Goal: Task Accomplishment & Management: Use online tool/utility

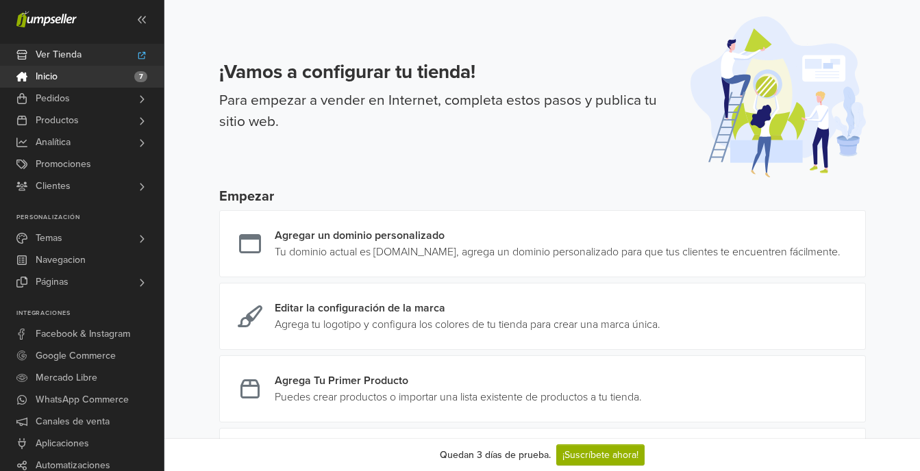
click at [132, 58] on link "Ver Tienda" at bounding box center [82, 55] width 164 height 22
click at [112, 236] on link "Temas" at bounding box center [82, 238] width 164 height 22
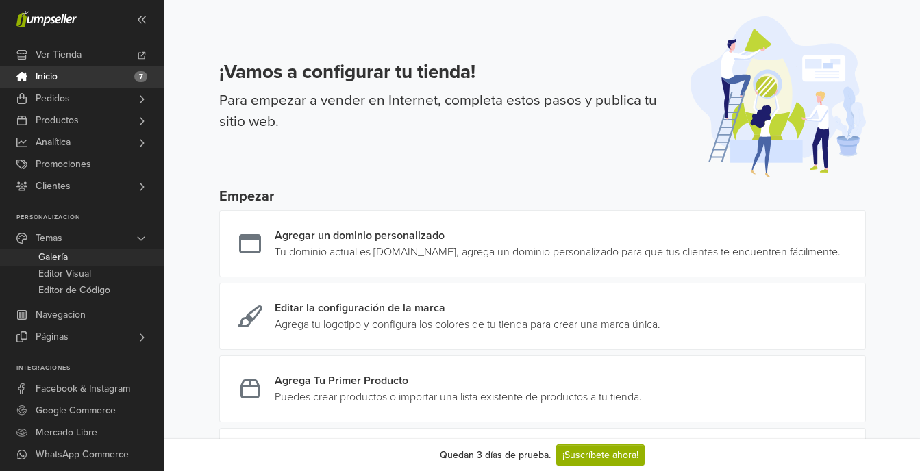
click at [84, 258] on link "Galería" at bounding box center [82, 257] width 164 height 16
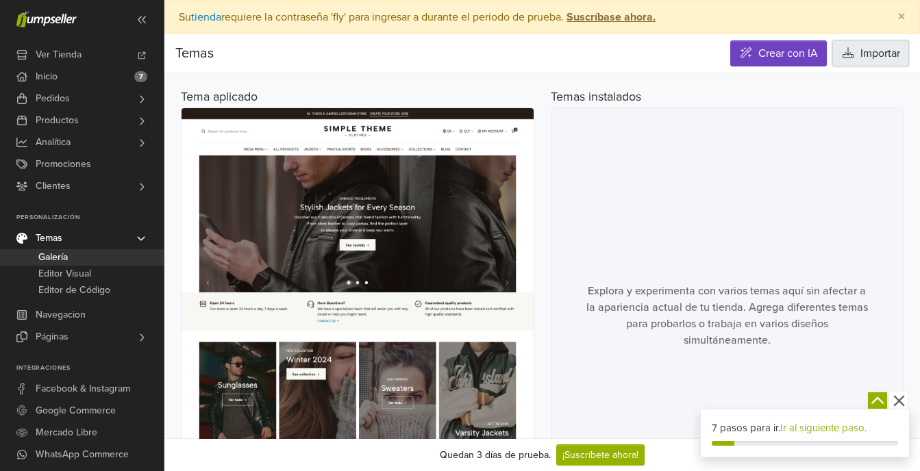
click at [852, 61] on button "Importar" at bounding box center [870, 53] width 77 height 26
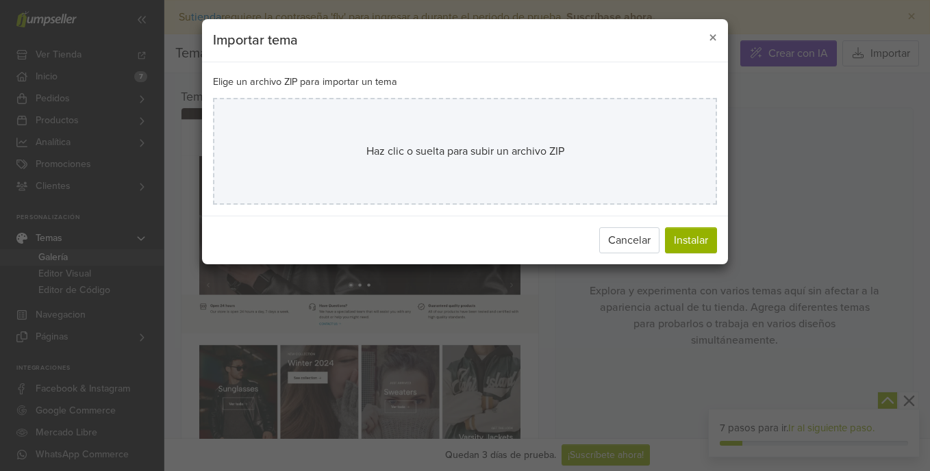
click at [619, 143] on div "Haz clic o suelta para subir un archivo ZIP" at bounding box center [465, 151] width 414 height 16
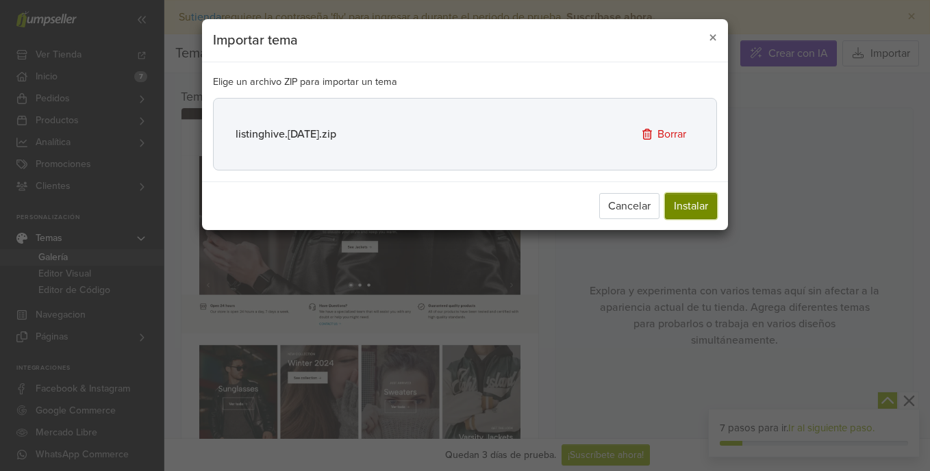
click at [713, 209] on button "Instalar" at bounding box center [691, 206] width 52 height 26
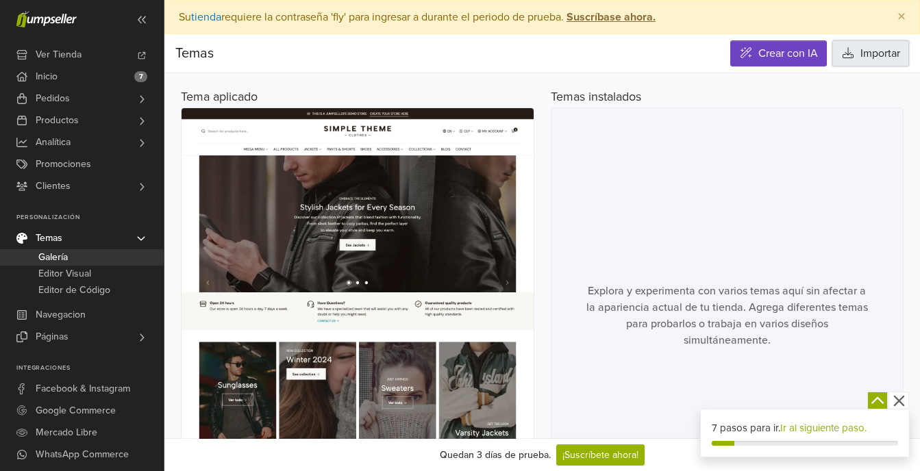
click at [847, 51] on icon at bounding box center [848, 52] width 11 height 11
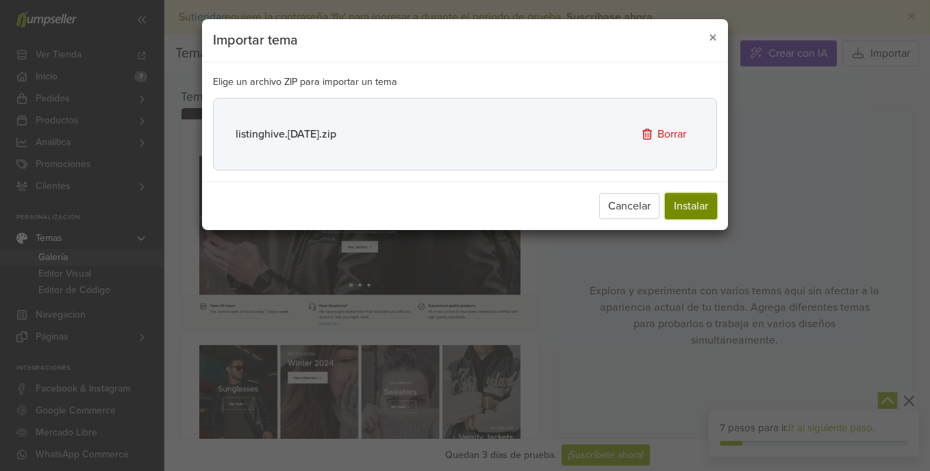
click at [691, 205] on button "Instalar" at bounding box center [691, 206] width 52 height 26
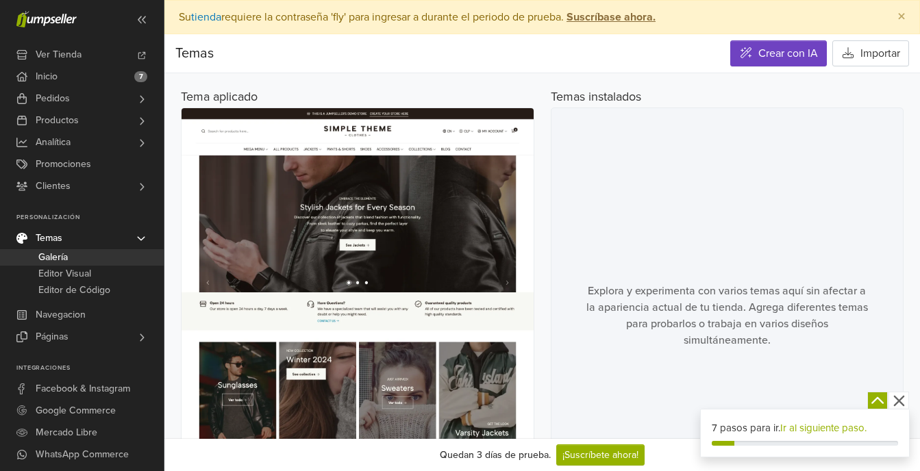
click at [802, 430] on link "Ir al siguiente paso." at bounding box center [823, 428] width 86 height 12
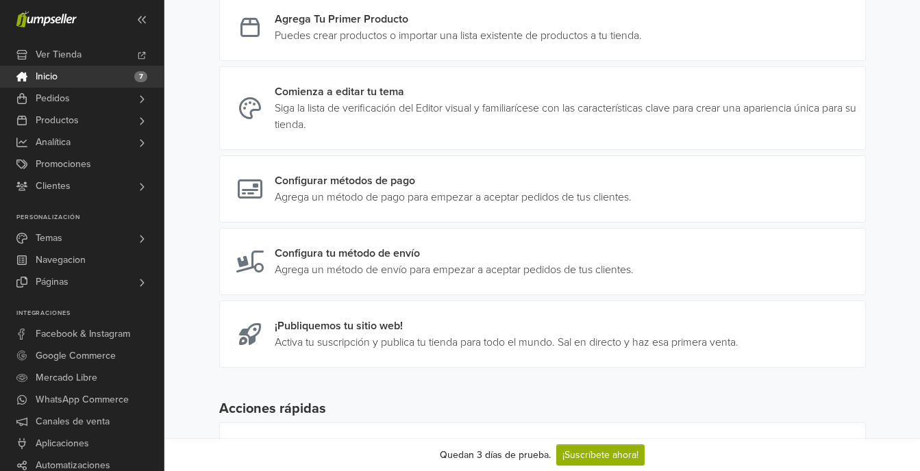
scroll to position [452, 0]
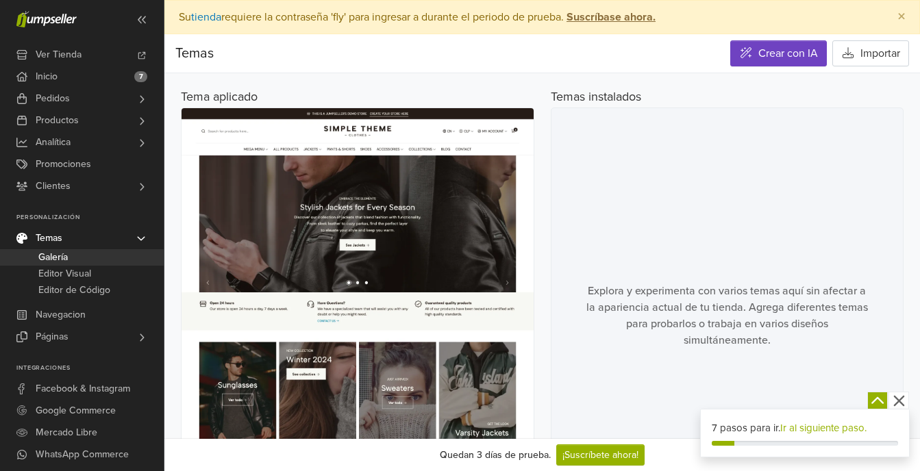
click at [878, 401] on icon "button" at bounding box center [877, 401] width 17 height 17
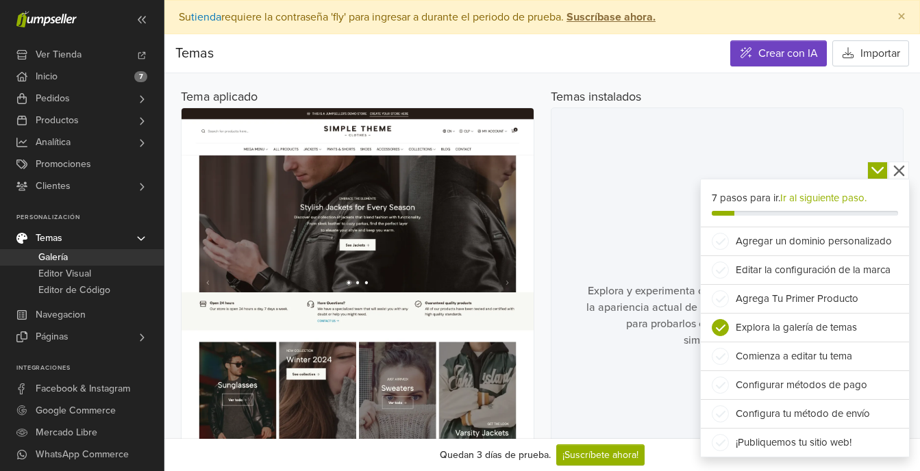
click at [781, 243] on li "Agregar un dominio personalizado" at bounding box center [805, 241] width 208 height 29
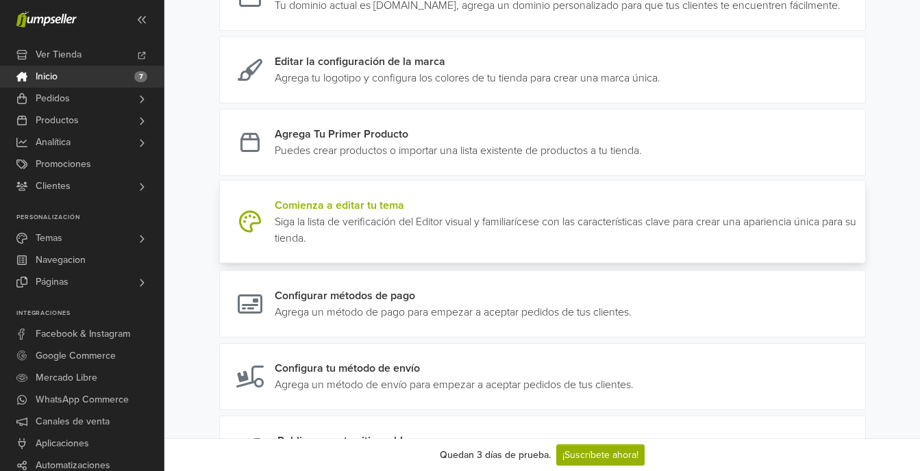
scroll to position [178, 0]
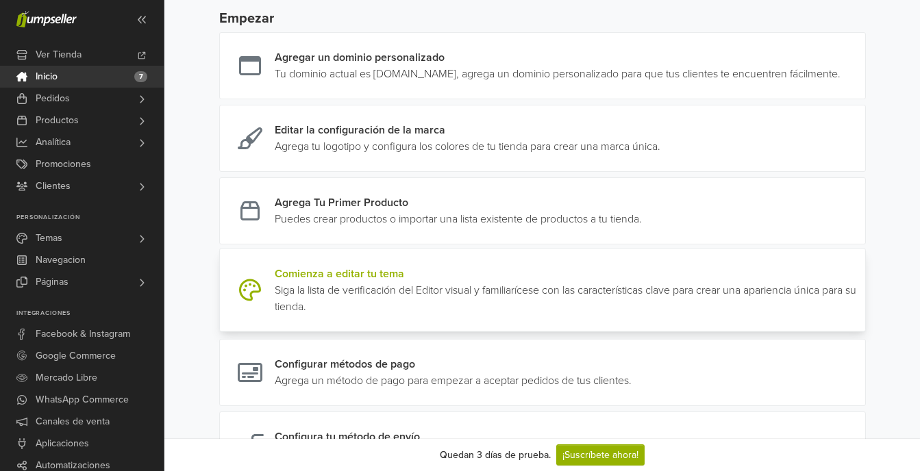
click at [860, 309] on link at bounding box center [860, 290] width 0 height 49
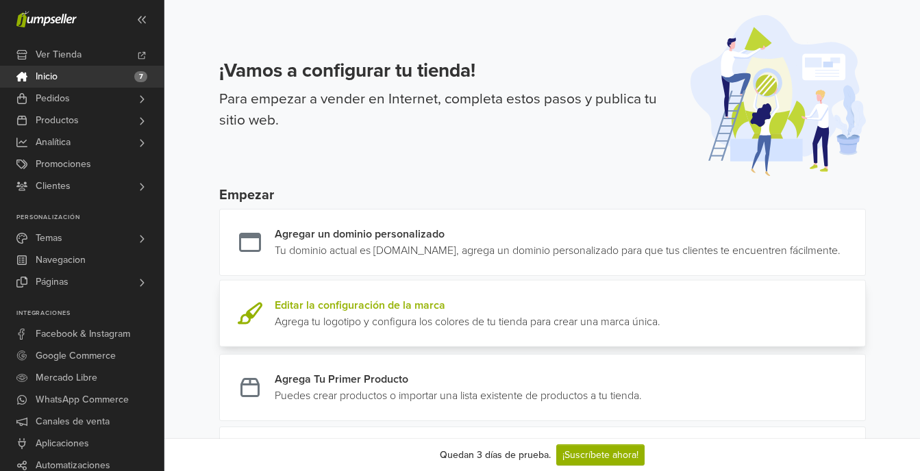
scroll to position [0, 0]
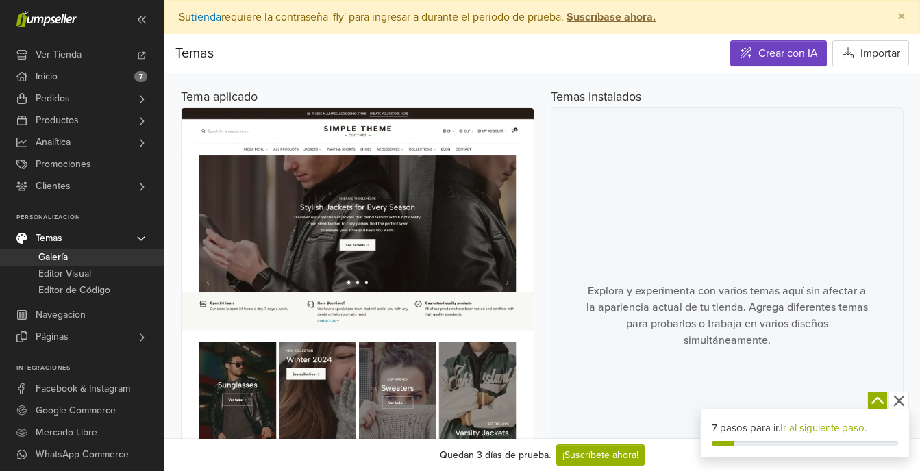
click at [874, 399] on icon "button" at bounding box center [877, 401] width 17 height 17
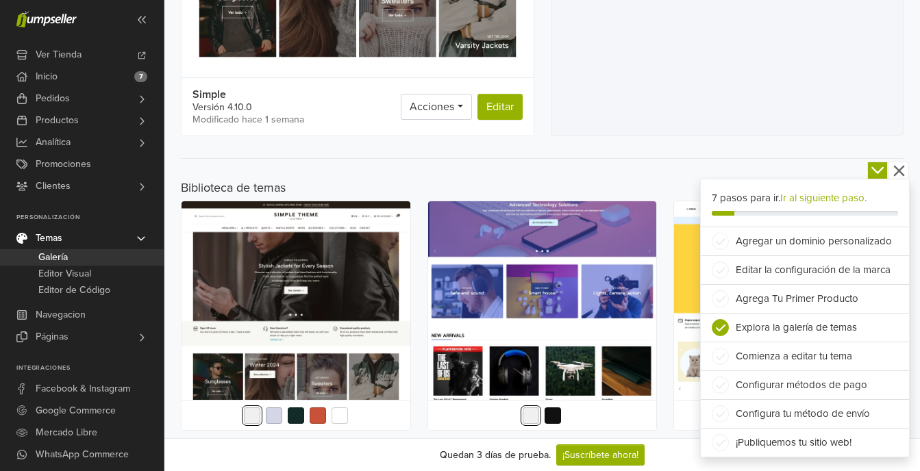
scroll to position [411, 0]
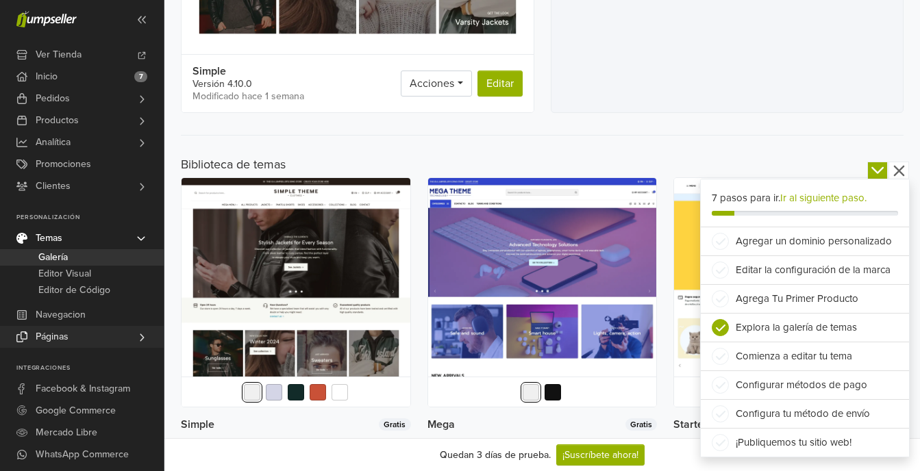
click at [126, 336] on link "Páginas" at bounding box center [82, 337] width 164 height 22
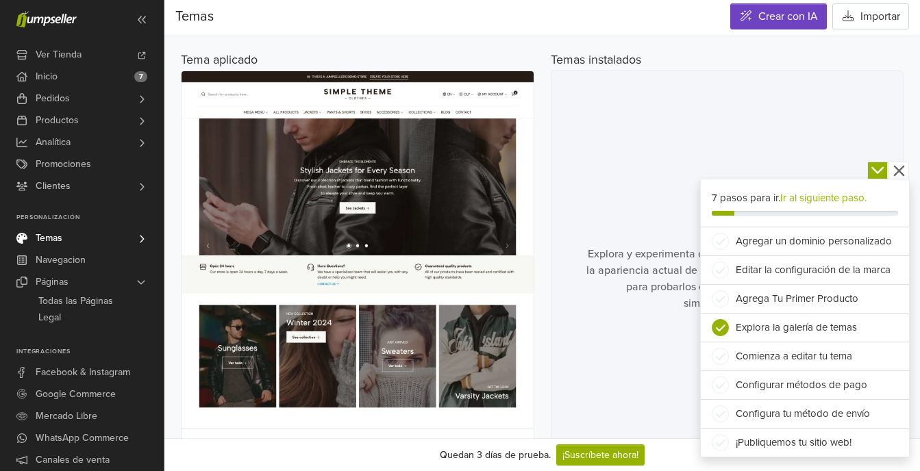
scroll to position [69, 0]
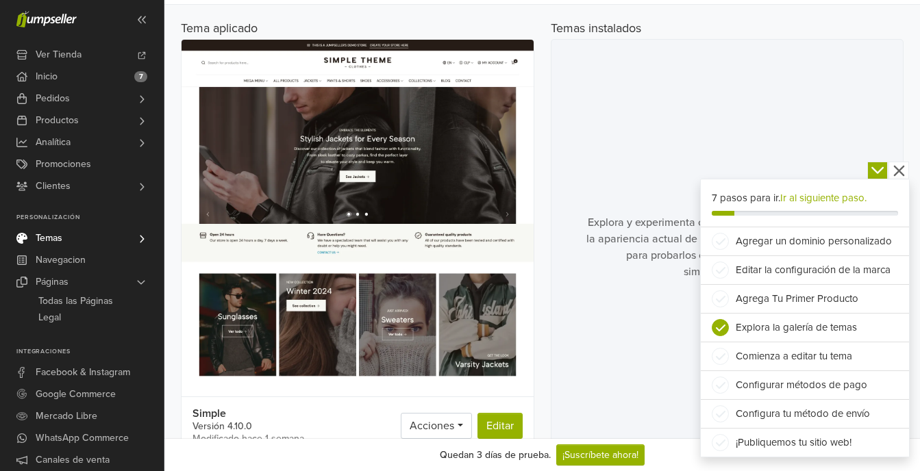
click at [743, 355] on li "Comienza a editar tu tema" at bounding box center [805, 356] width 208 height 29
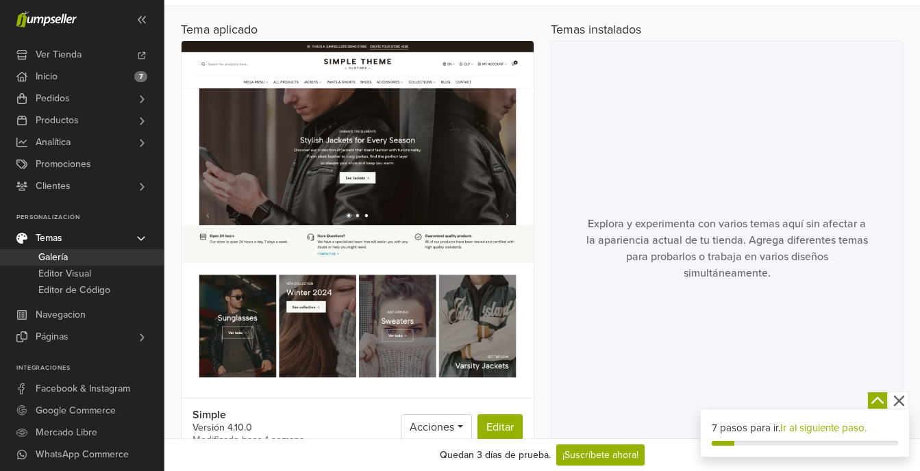
scroll to position [67, 0]
click at [878, 402] on icon "button" at bounding box center [877, 401] width 17 height 17
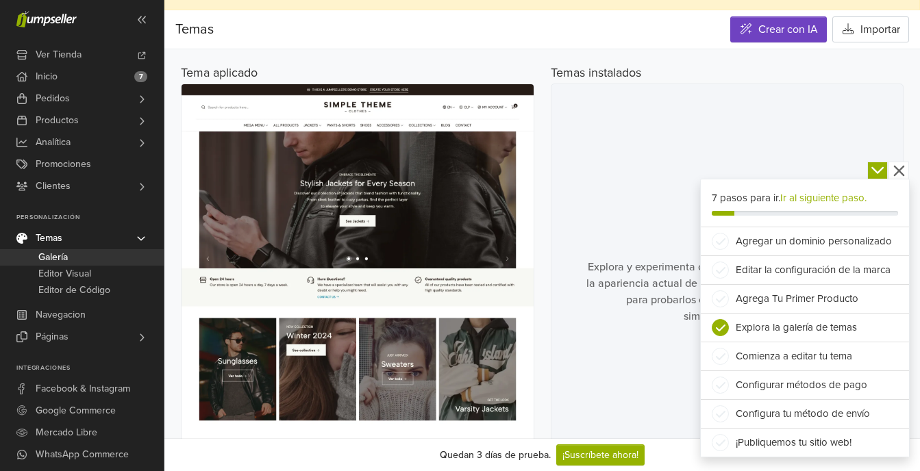
scroll to position [0, 0]
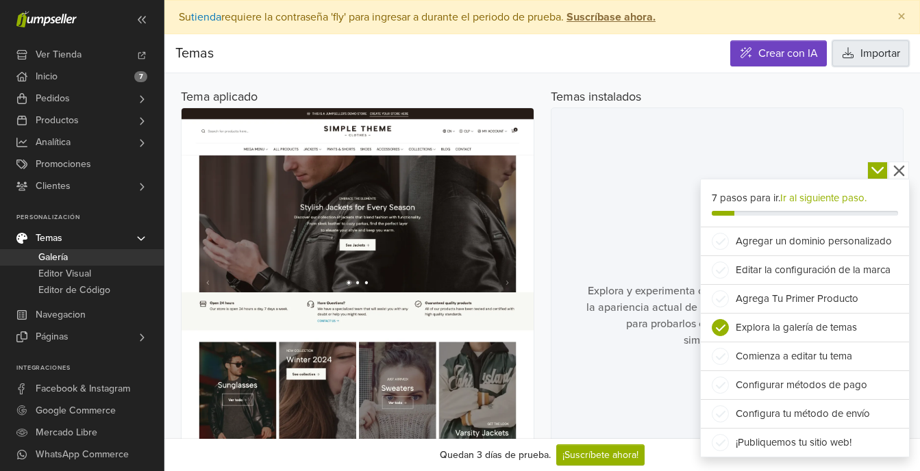
click at [873, 65] on button "Importar" at bounding box center [870, 53] width 77 height 26
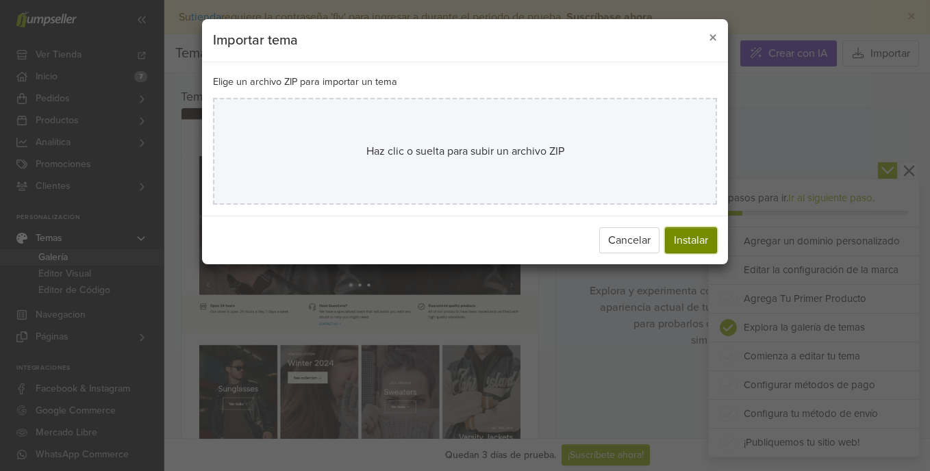
click at [700, 240] on button "Instalar" at bounding box center [691, 240] width 52 height 26
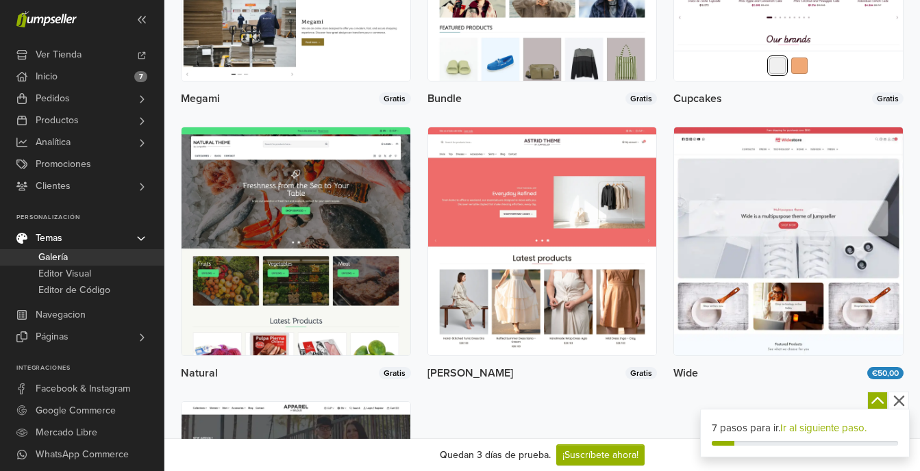
scroll to position [2809, 0]
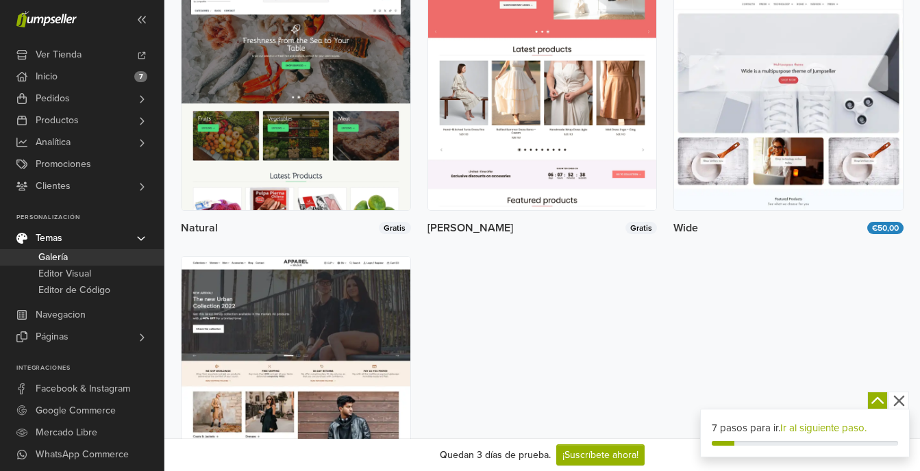
click at [499, 129] on img at bounding box center [542, 96] width 229 height 229
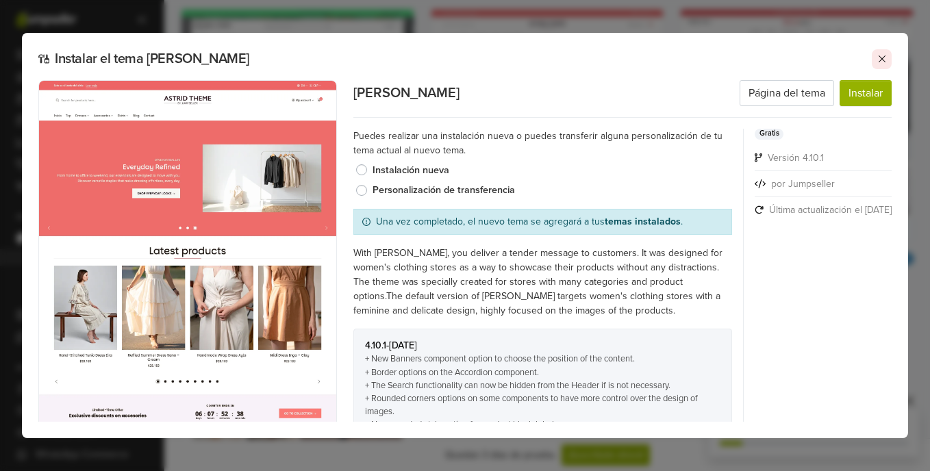
click at [884, 62] on icon at bounding box center [882, 58] width 11 height 11
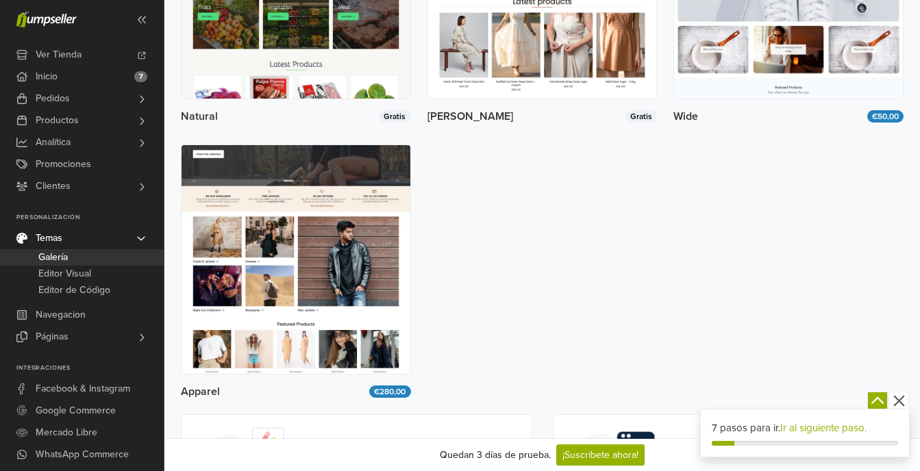
scroll to position [2814, 0]
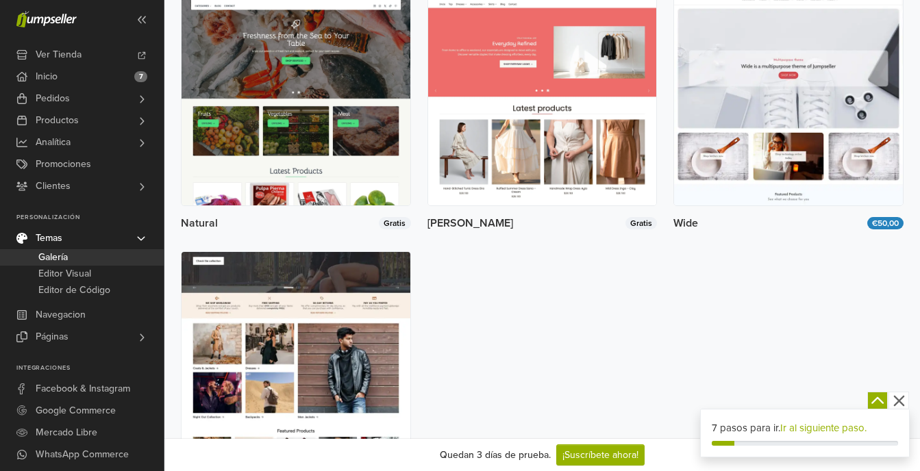
click at [349, 299] on img at bounding box center [296, 366] width 229 height 229
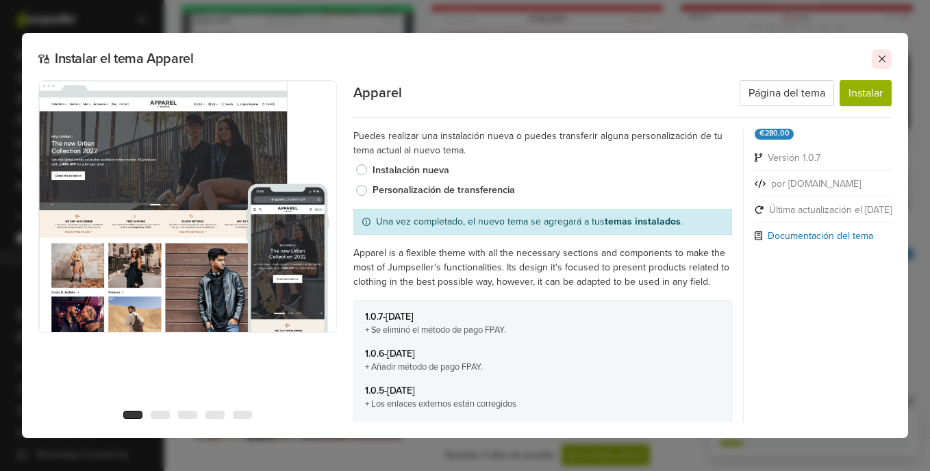
click at [881, 67] on button at bounding box center [882, 59] width 20 height 20
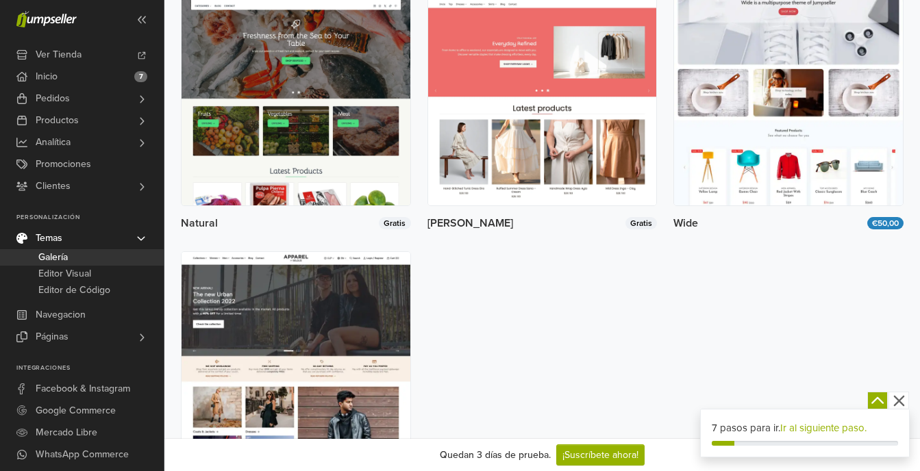
click at [769, 73] on img at bounding box center [788, 91] width 229 height 229
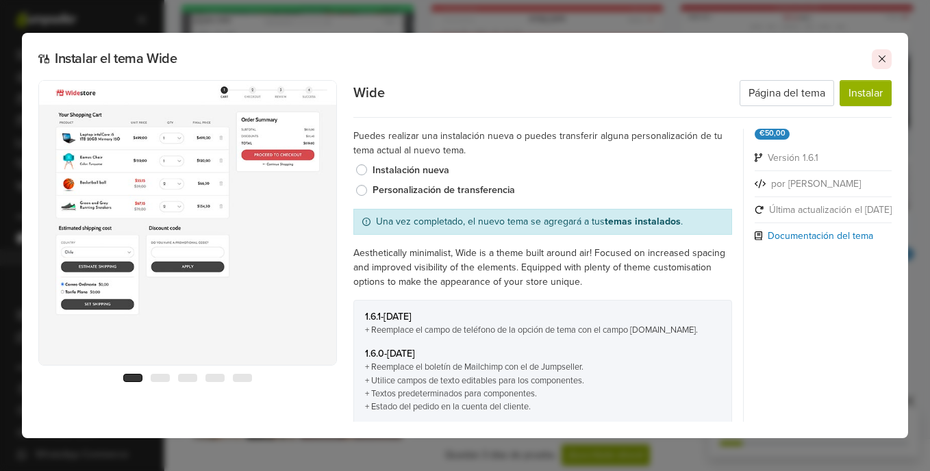
click at [875, 53] on button at bounding box center [882, 59] width 20 height 20
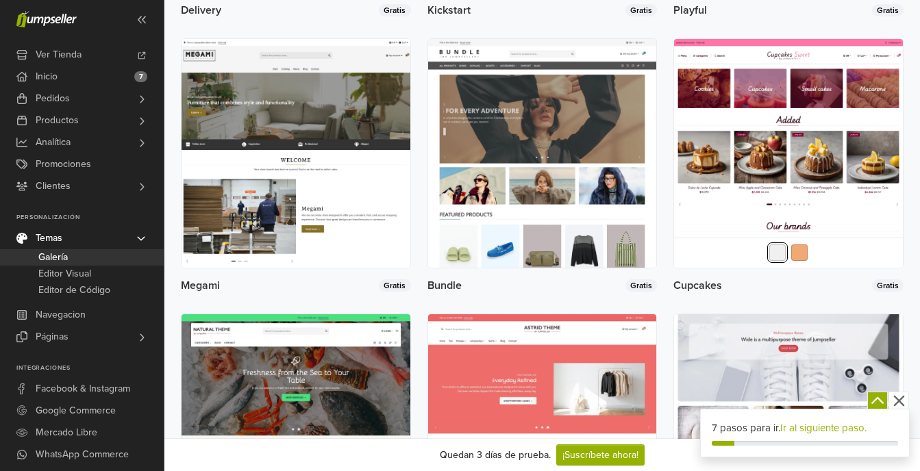
scroll to position [2471, 0]
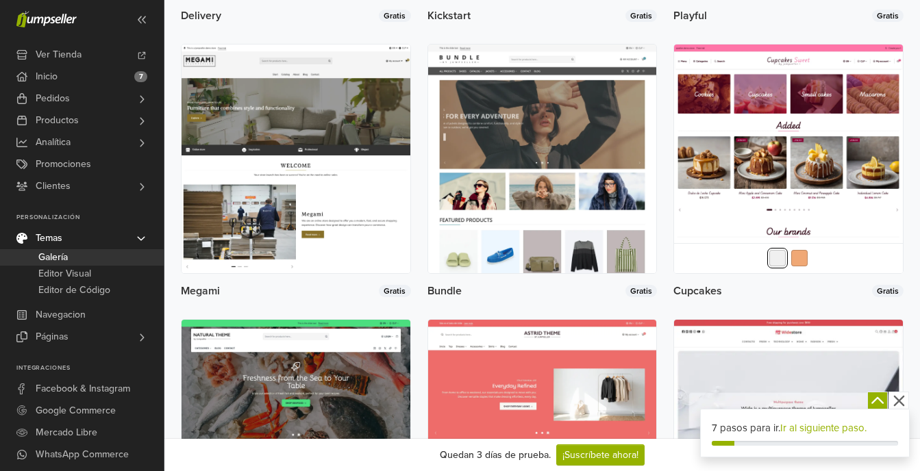
click at [883, 399] on icon "button" at bounding box center [877, 401] width 17 height 17
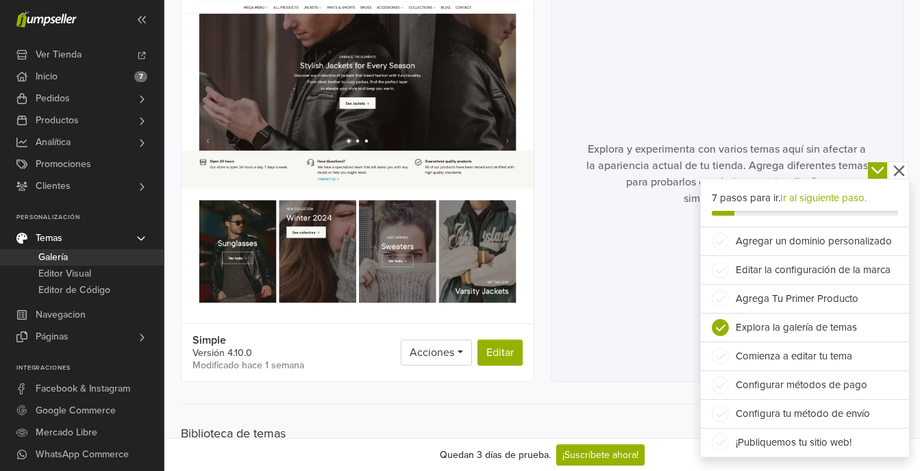
scroll to position [0, 0]
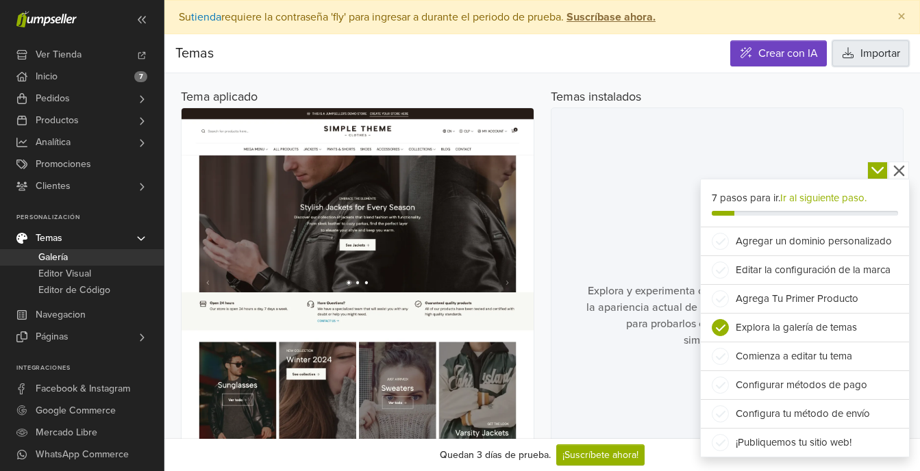
click at [858, 57] on button "Importar" at bounding box center [870, 53] width 77 height 26
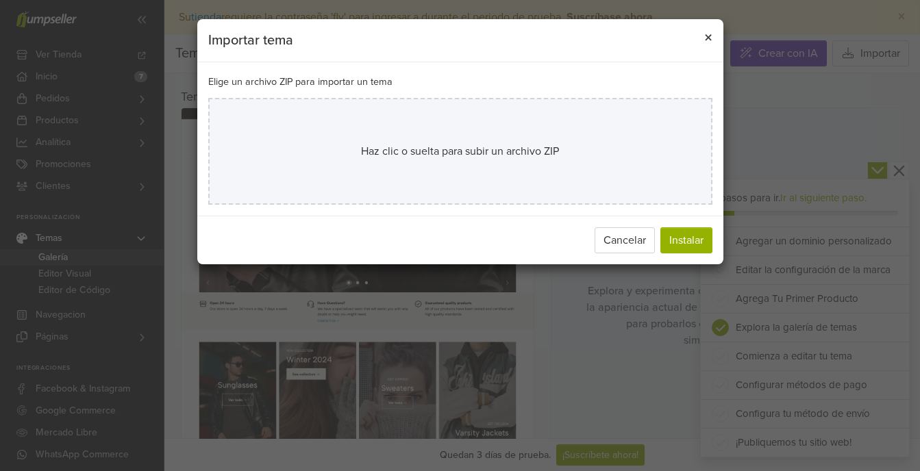
click at [718, 41] on button "×" at bounding box center [708, 38] width 30 height 38
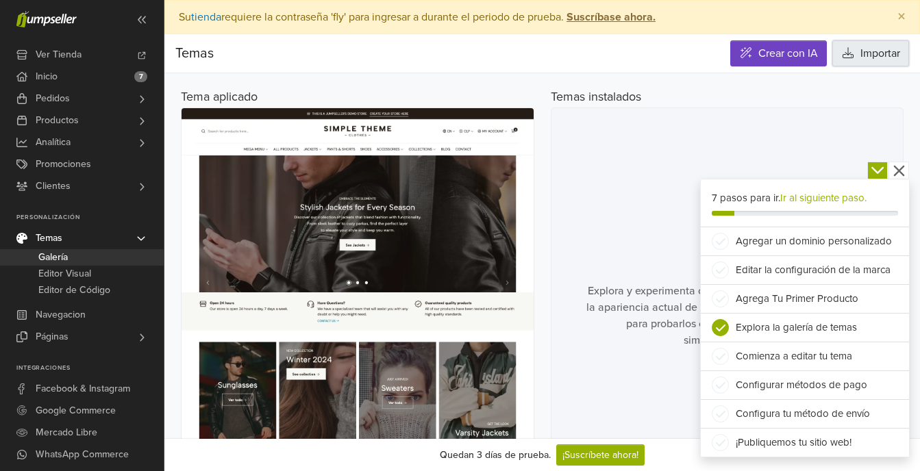
click at [884, 61] on button "Importar" at bounding box center [870, 53] width 77 height 26
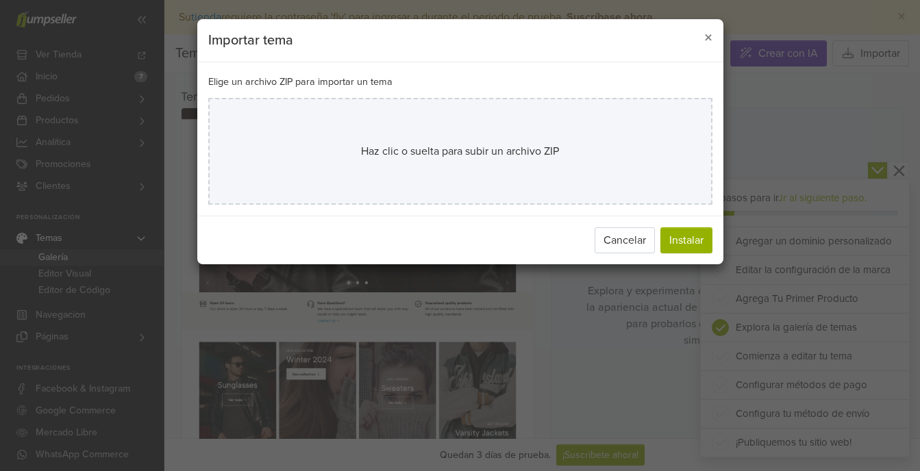
click at [693, 225] on div "Cancelar Instalar" at bounding box center [460, 240] width 526 height 49
click at [694, 240] on button "Instalar" at bounding box center [686, 240] width 52 height 26
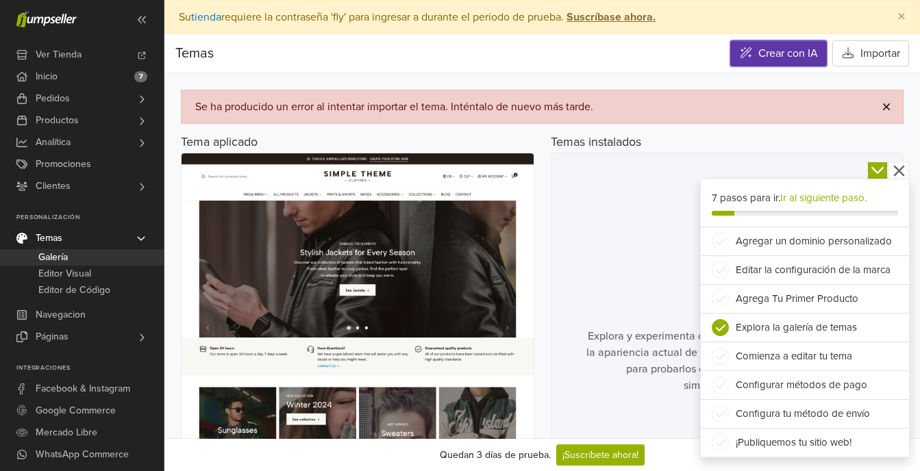
click at [767, 58] on link "Crear con IA" at bounding box center [778, 53] width 97 height 26
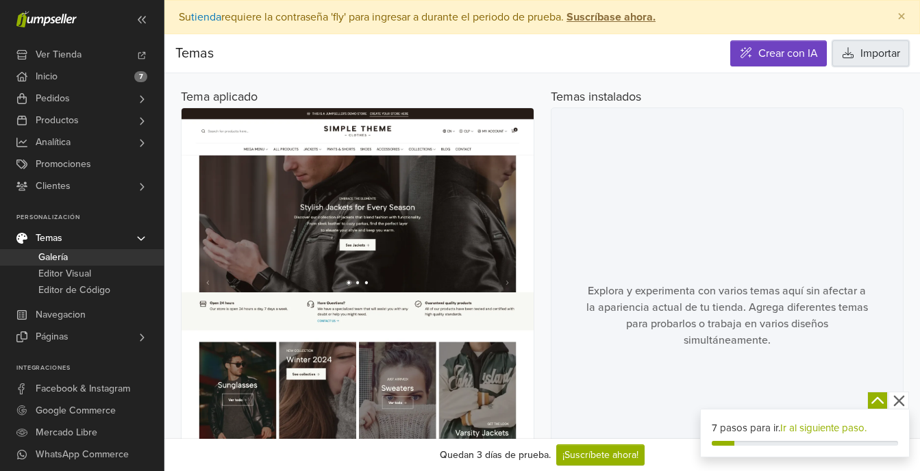
click at [864, 59] on button "Importar" at bounding box center [870, 53] width 77 height 26
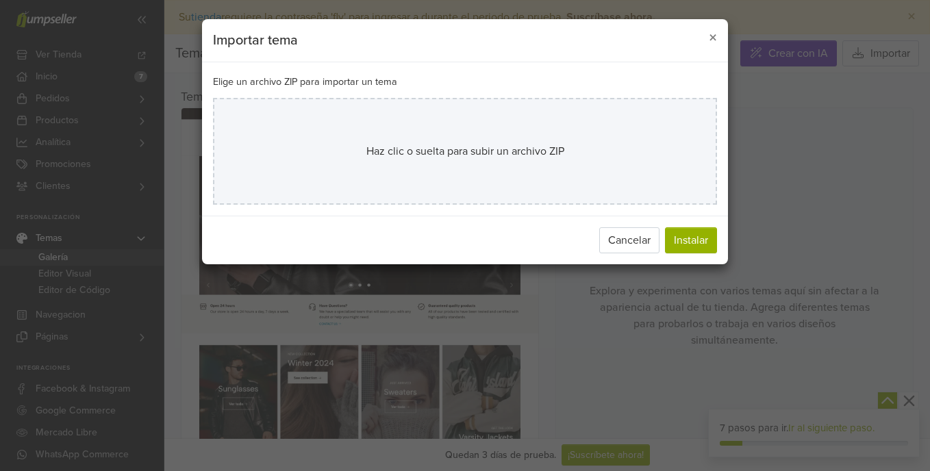
click at [593, 145] on div "Haz clic o suelta para subir un archivo ZIP" at bounding box center [465, 151] width 414 height 16
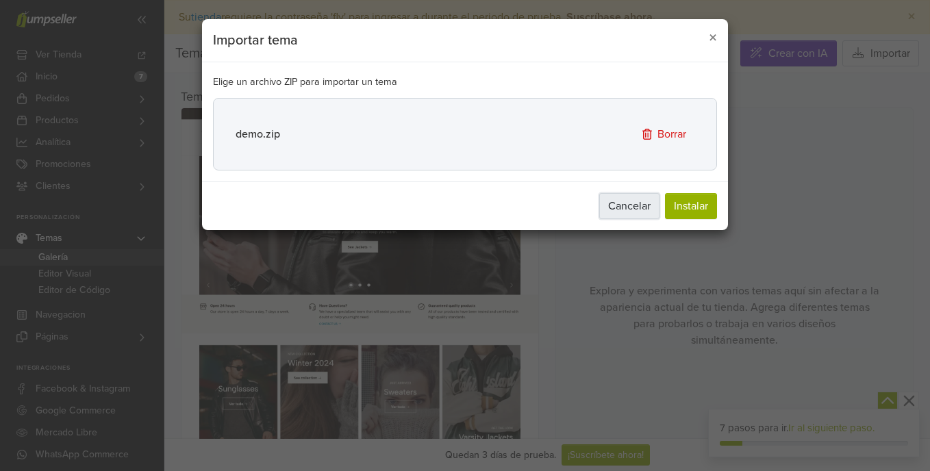
click at [625, 208] on button "Cancelar" at bounding box center [629, 206] width 60 height 26
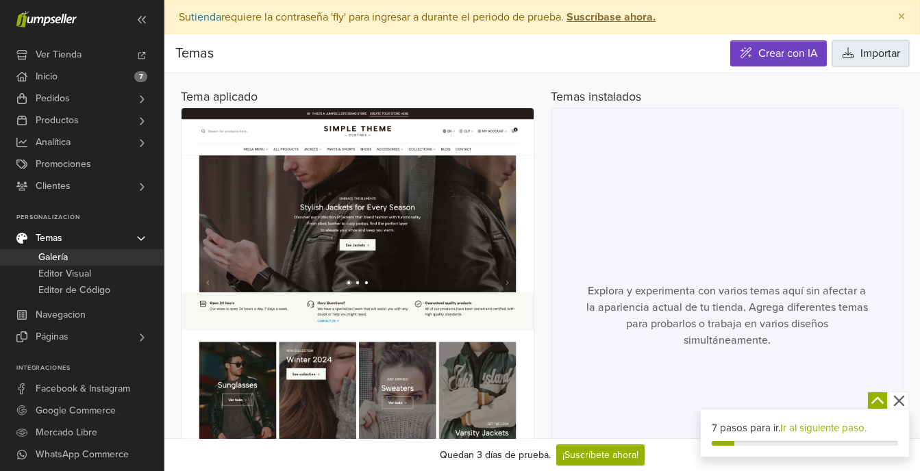
click at [877, 51] on button "Importar" at bounding box center [870, 53] width 77 height 26
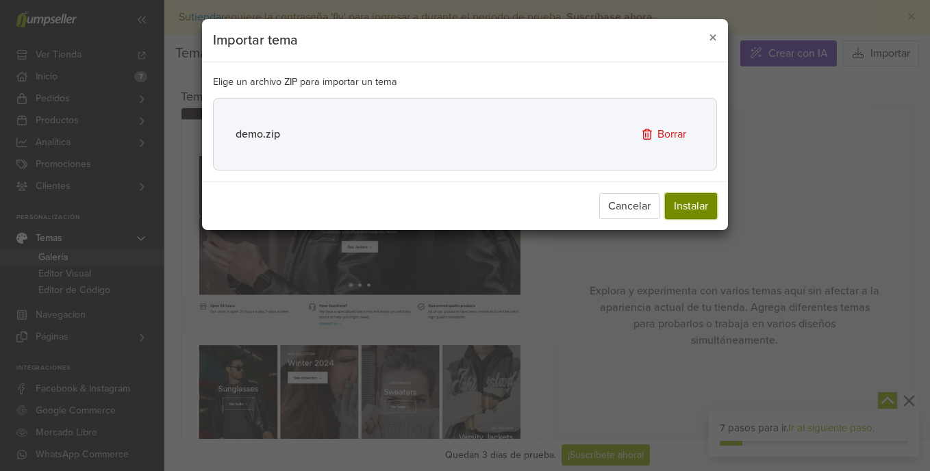
click at [688, 194] on button "Instalar" at bounding box center [691, 206] width 52 height 26
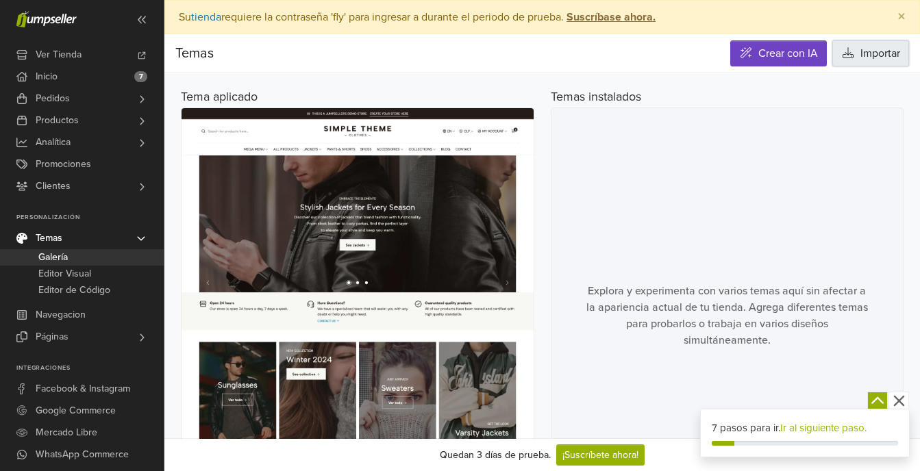
click at [874, 51] on button "Importar" at bounding box center [870, 53] width 77 height 26
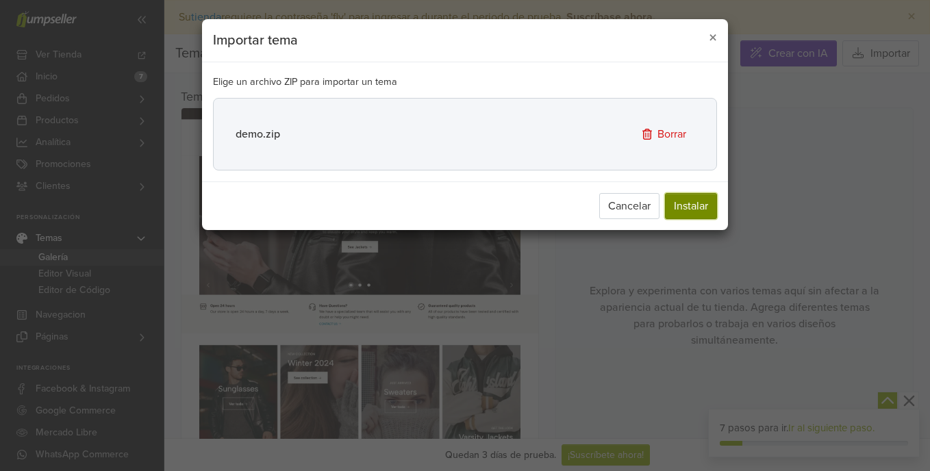
click at [694, 209] on button "Instalar" at bounding box center [691, 206] width 52 height 26
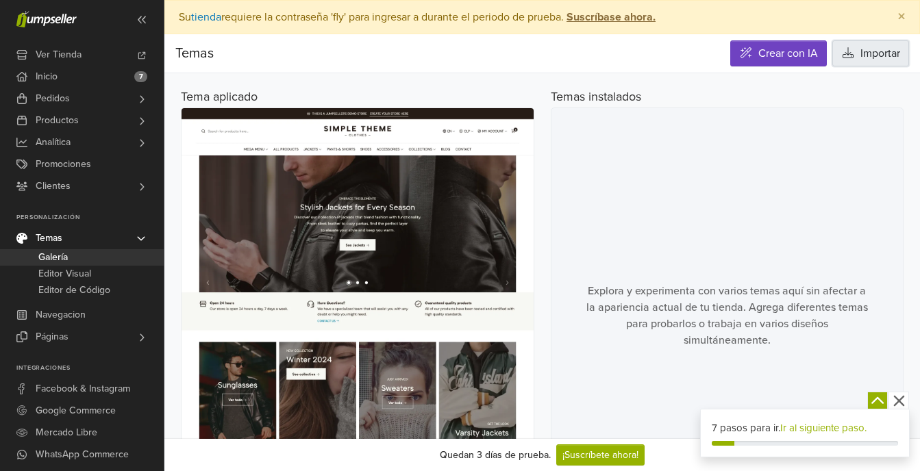
click at [872, 48] on button "Importar" at bounding box center [870, 53] width 77 height 26
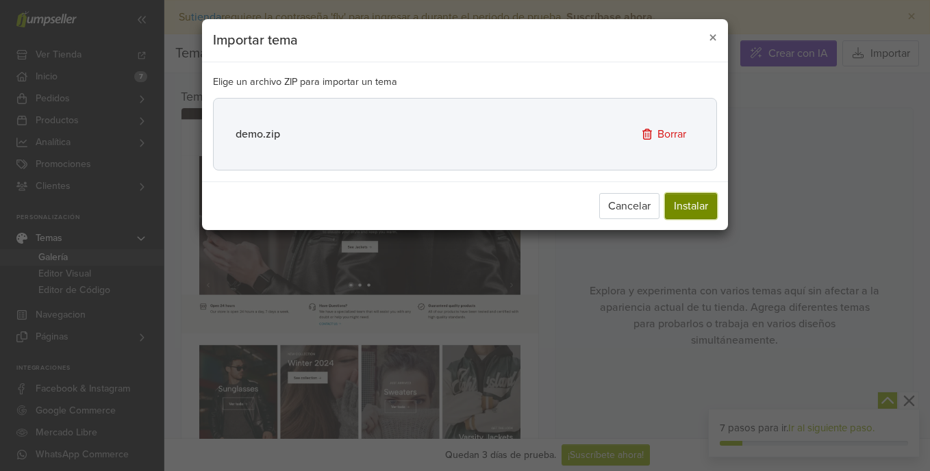
click at [685, 215] on button "Instalar" at bounding box center [691, 206] width 52 height 26
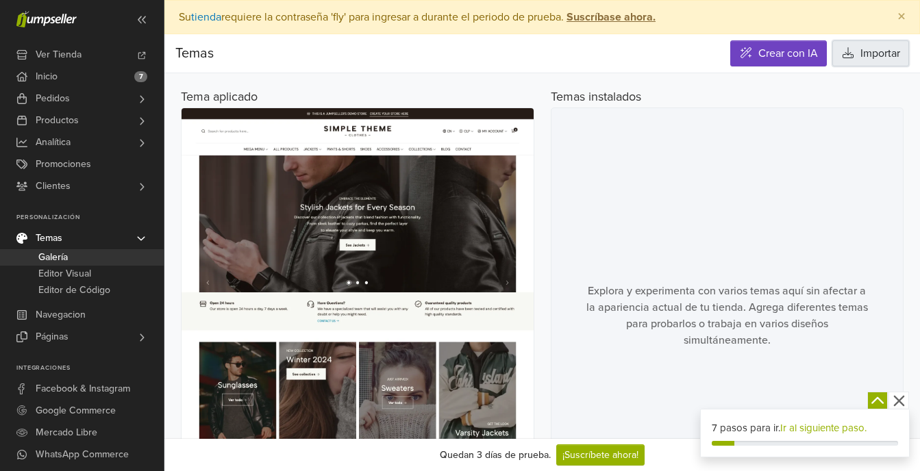
click at [879, 48] on button "Importar" at bounding box center [870, 53] width 77 height 26
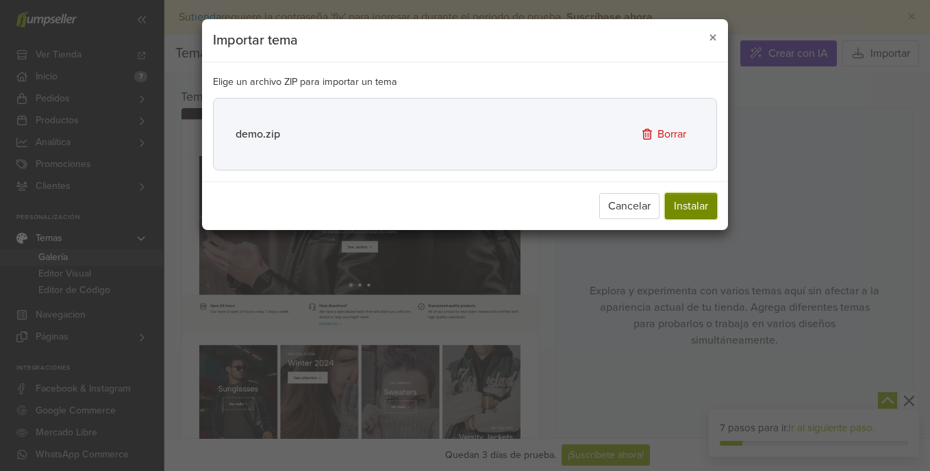
click at [689, 203] on button "Instalar" at bounding box center [691, 206] width 52 height 26
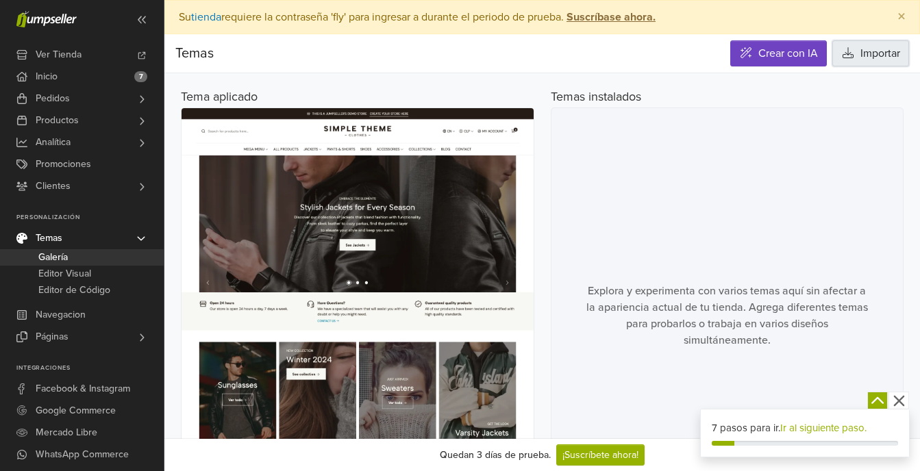
click at [885, 40] on button "Importar" at bounding box center [870, 53] width 77 height 26
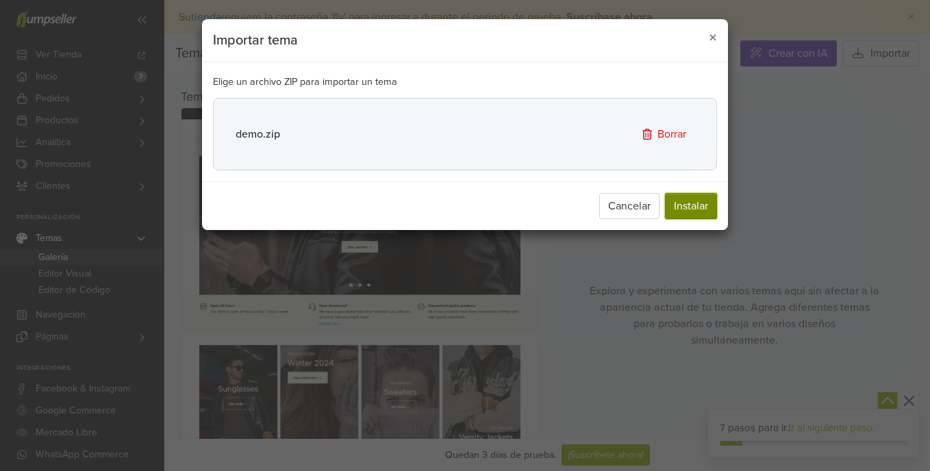
click at [708, 197] on button "Instalar" at bounding box center [691, 206] width 52 height 26
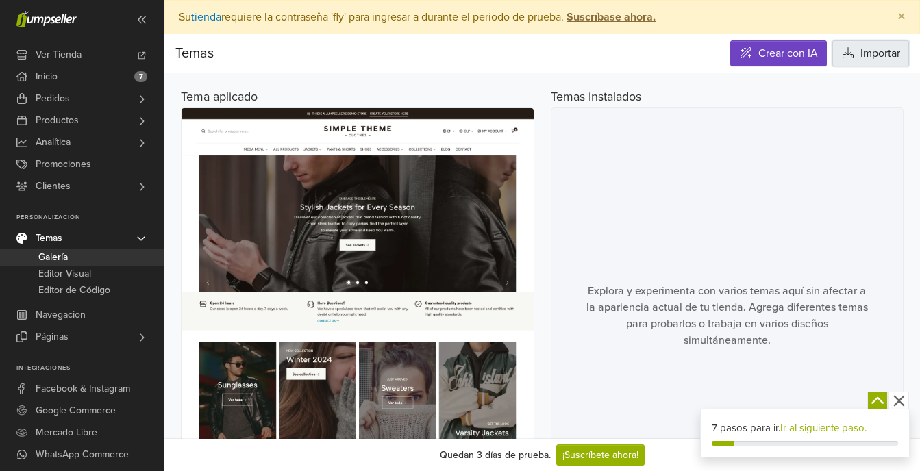
click at [858, 58] on button "Importar" at bounding box center [870, 53] width 77 height 26
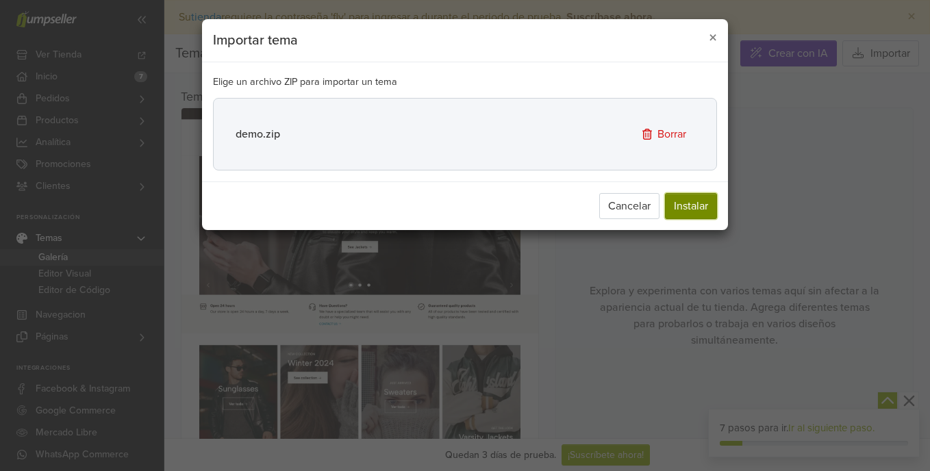
click at [678, 216] on button "Instalar" at bounding box center [691, 206] width 52 height 26
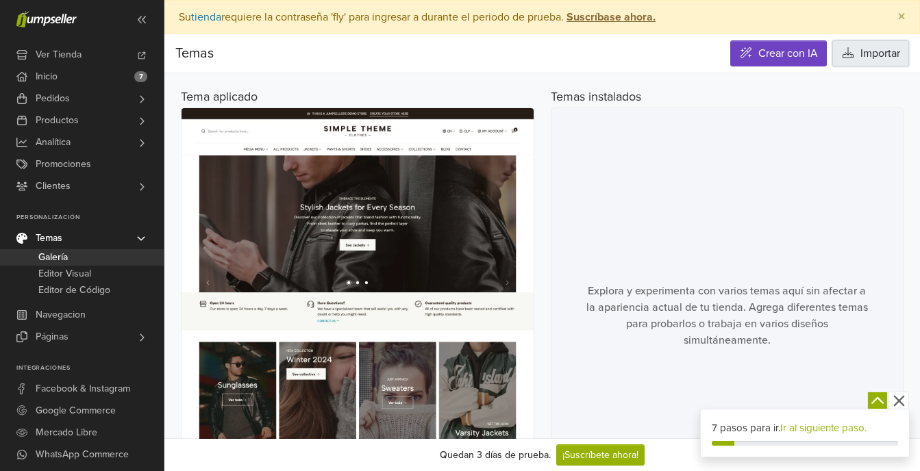
click at [868, 42] on button "Importar" at bounding box center [870, 53] width 77 height 26
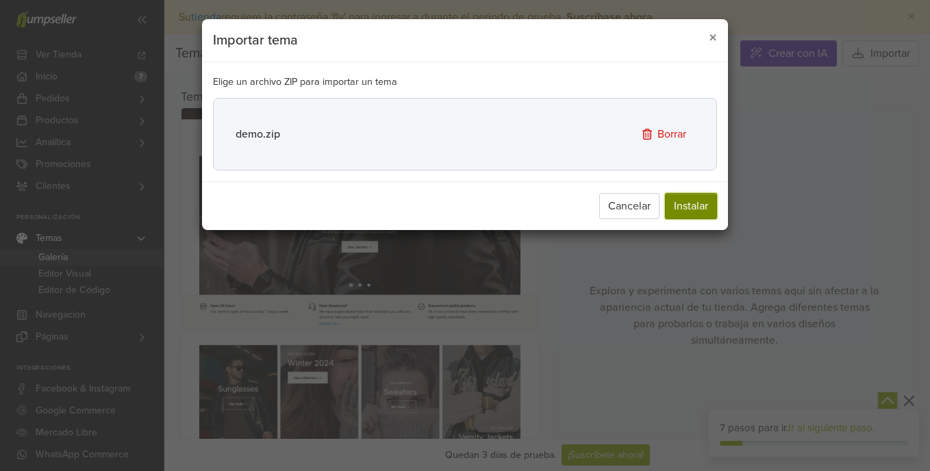
click at [704, 197] on button "Instalar" at bounding box center [691, 206] width 52 height 26
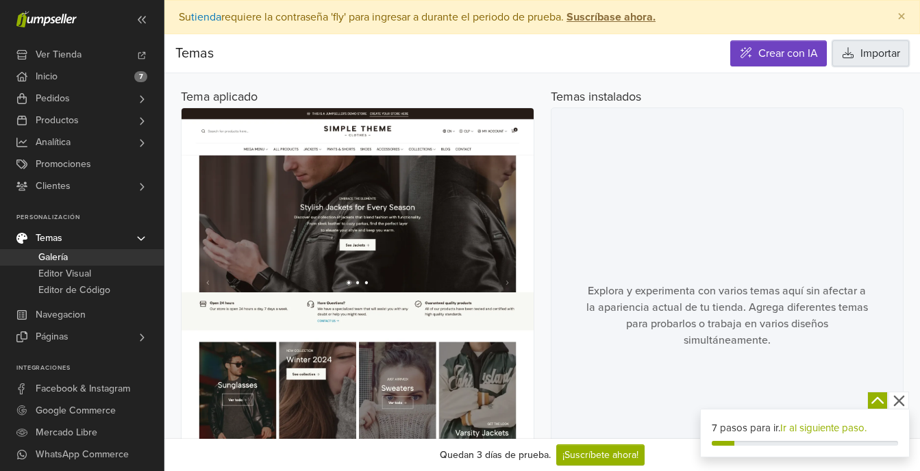
click at [876, 44] on button "Importar" at bounding box center [870, 53] width 77 height 26
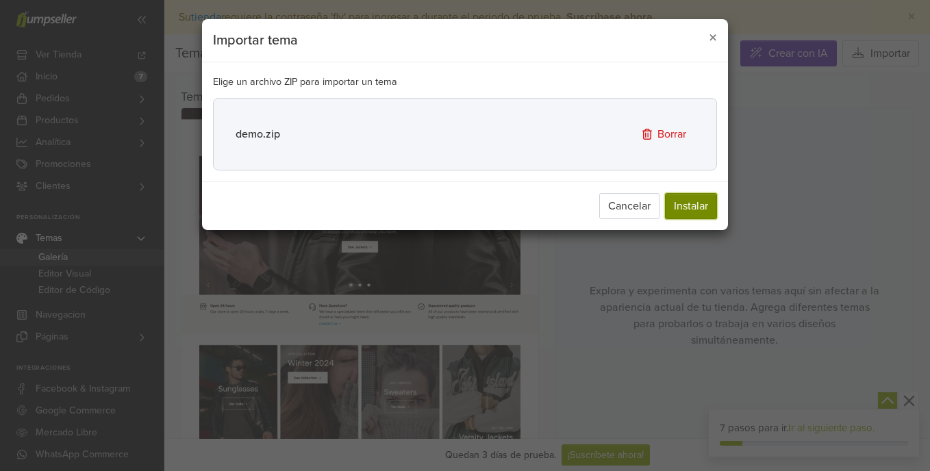
click at [689, 200] on button "Instalar" at bounding box center [691, 206] width 52 height 26
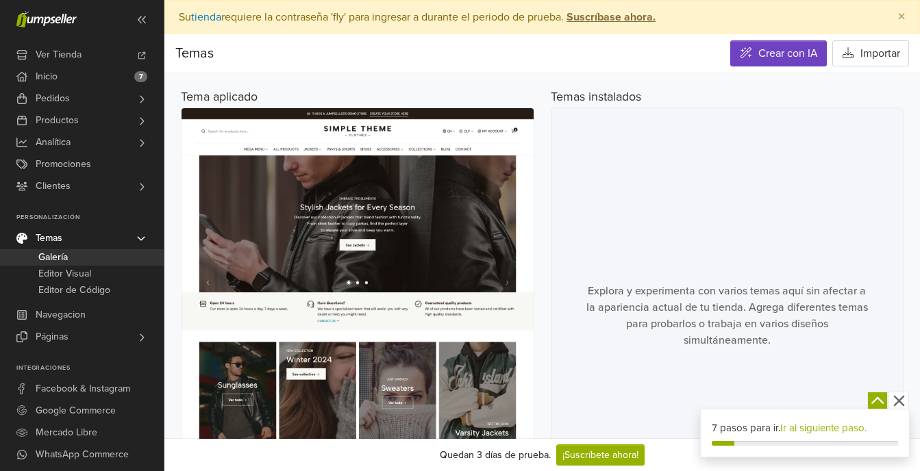
click at [699, 184] on div "Explora y experimenta con varios temas aquí sin afectar a la apariencia actual …" at bounding box center [728, 316] width 354 height 417
click at [701, 185] on div "Explora y experimenta con varios temas aquí sin afectar a la apariencia actual …" at bounding box center [728, 316] width 354 height 417
click at [701, 186] on div "Explora y experimenta con varios temas aquí sin afectar a la apariencia actual …" at bounding box center [728, 316] width 354 height 417
click at [702, 187] on div "Explora y experimenta con varios temas aquí sin afectar a la apariencia actual …" at bounding box center [728, 316] width 354 height 417
click at [687, 190] on div "Explora y experimenta con varios temas aquí sin afectar a la apariencia actual …" at bounding box center [728, 316] width 354 height 417
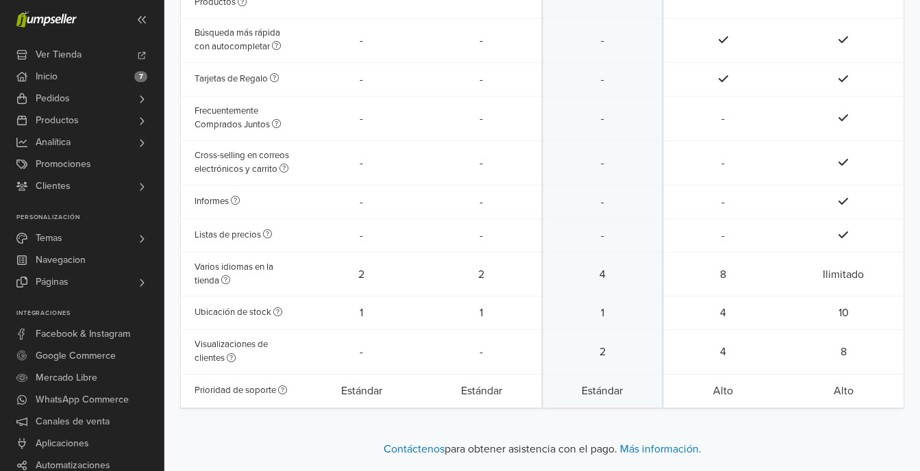
scroll to position [1414, 0]
